Goal: Check status: Check status

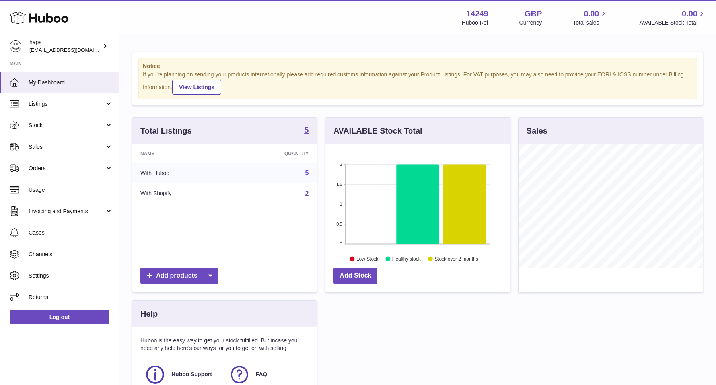
scroll to position [124, 184]
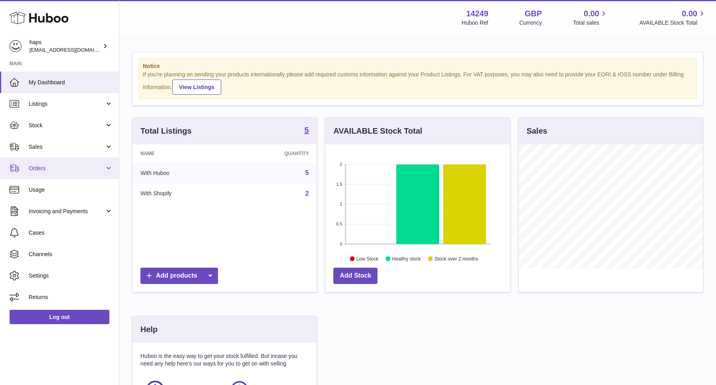
click at [37, 164] on link "Orders" at bounding box center [59, 168] width 119 height 21
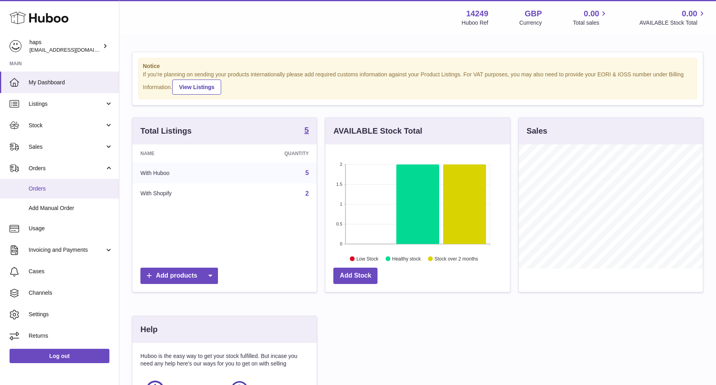
click at [40, 186] on span "Orders" at bounding box center [71, 189] width 84 height 8
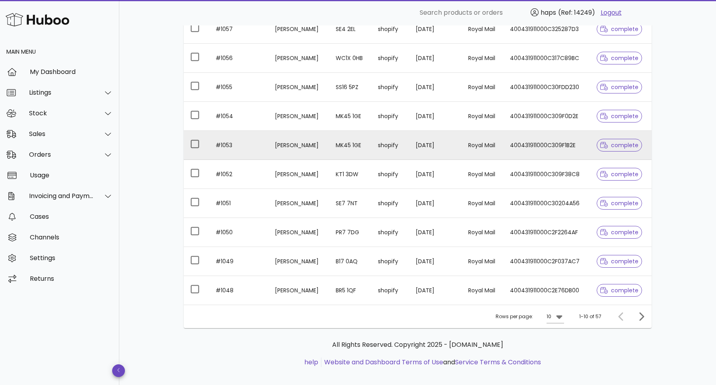
scroll to position [138, 0]
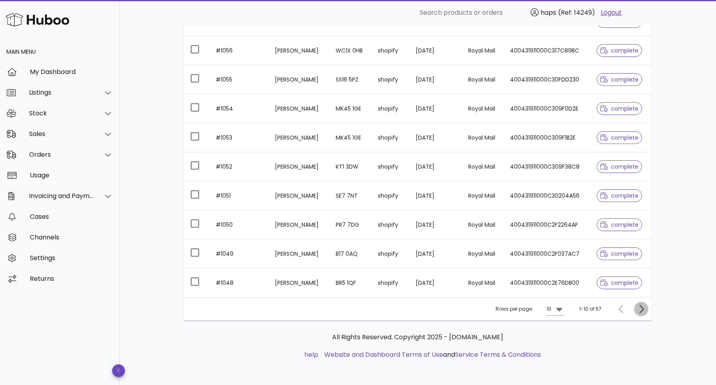
click at [643, 304] on icon "Next page" at bounding box center [642, 309] width 10 height 10
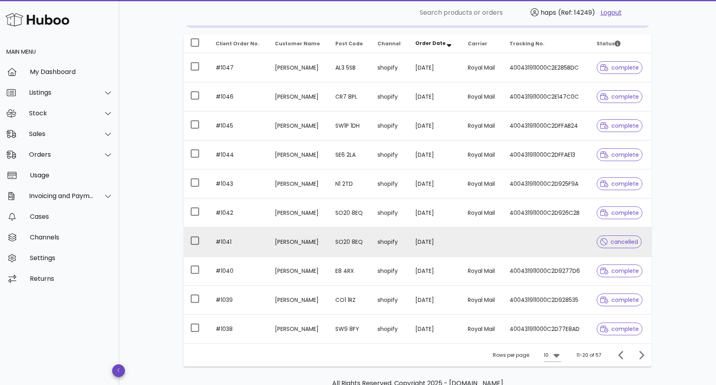
scroll to position [101, 0]
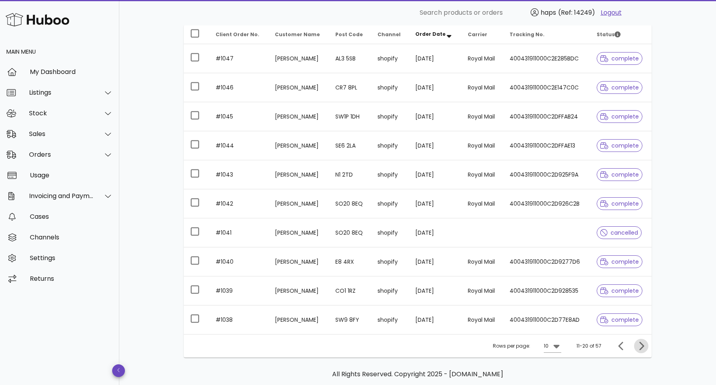
click at [642, 347] on icon "Next page" at bounding box center [641, 346] width 5 height 8
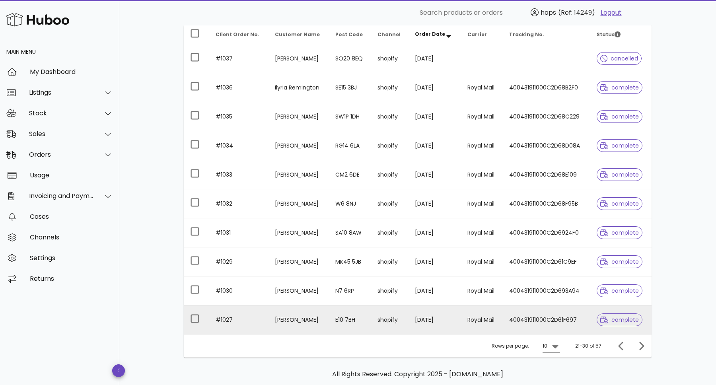
click at [286, 319] on td "[PERSON_NAME]" at bounding box center [299, 320] width 60 height 29
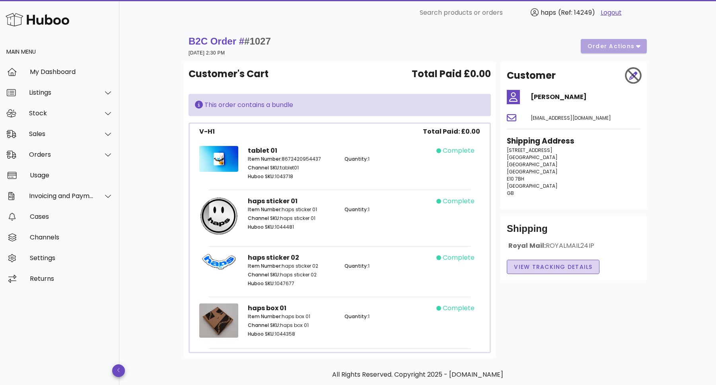
click at [556, 269] on span "View Tracking details" at bounding box center [553, 267] width 79 height 8
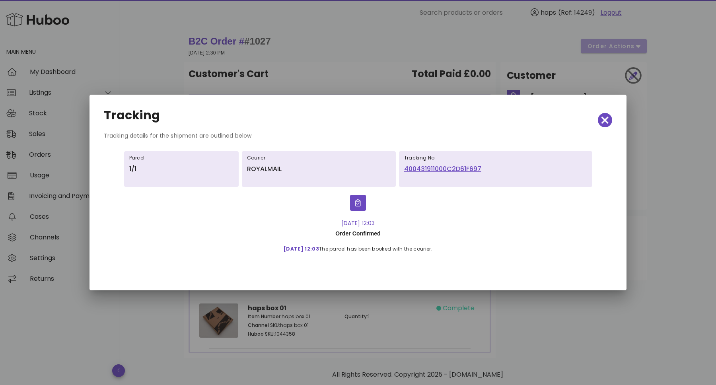
click at [434, 169] on link "400431911000C2D61F697" at bounding box center [495, 169] width 183 height 10
click at [602, 120] on icon "button" at bounding box center [605, 120] width 7 height 11
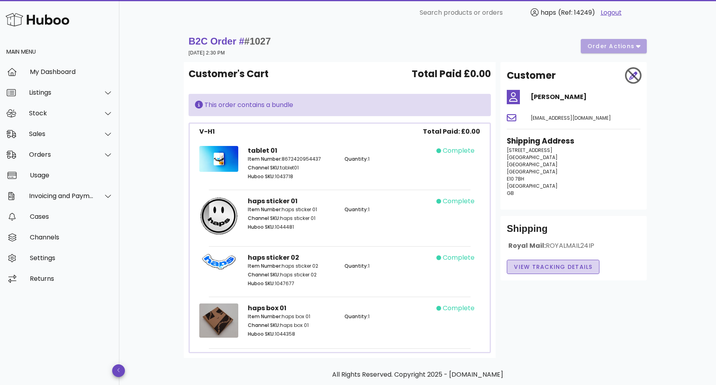
click at [559, 269] on span "View Tracking details" at bounding box center [553, 267] width 79 height 8
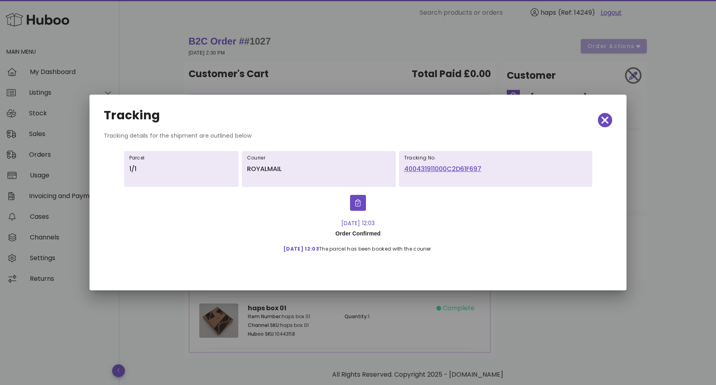
click at [446, 172] on link "400431911000C2D61F697" at bounding box center [495, 169] width 183 height 10
click at [604, 119] on icon "button" at bounding box center [605, 120] width 7 height 7
